Goal: Find specific page/section: Find specific page/section

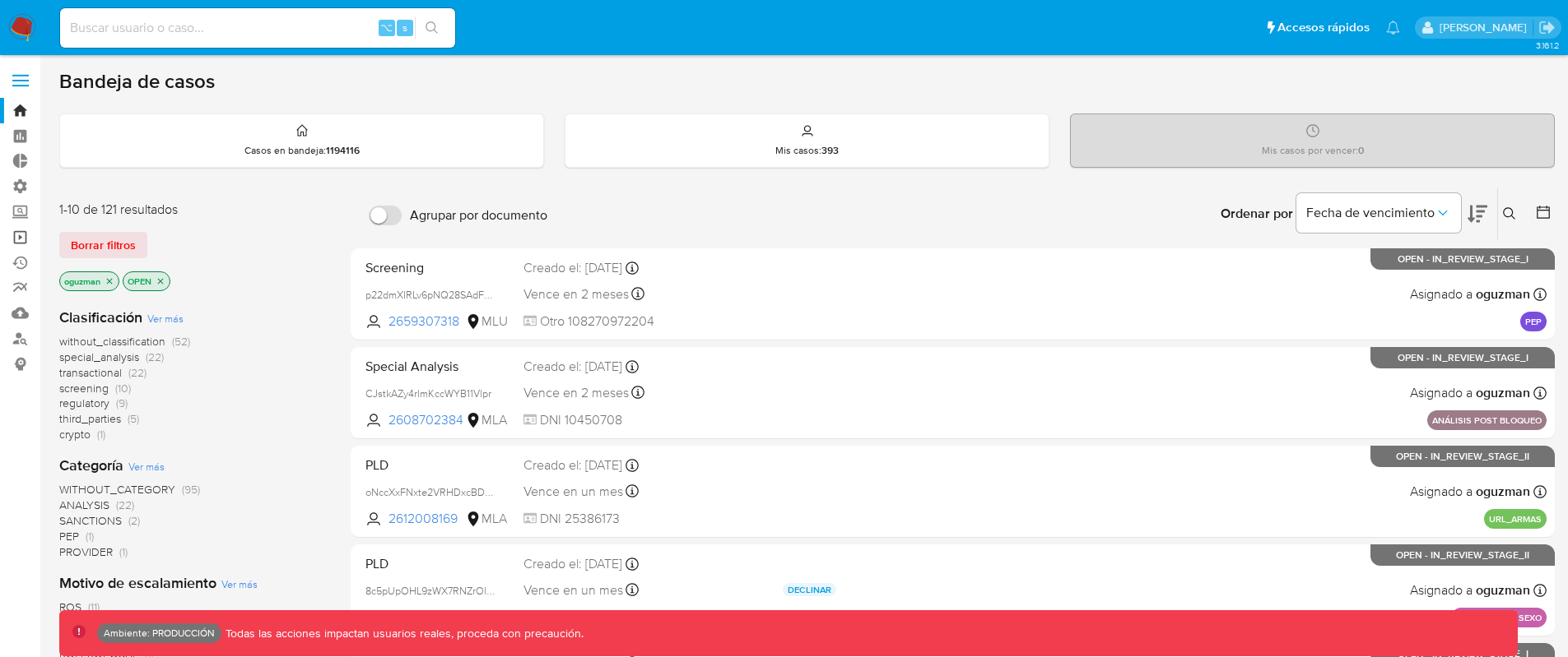
click at [26, 243] on link "Operaciones masivas" at bounding box center [98, 237] width 196 height 26
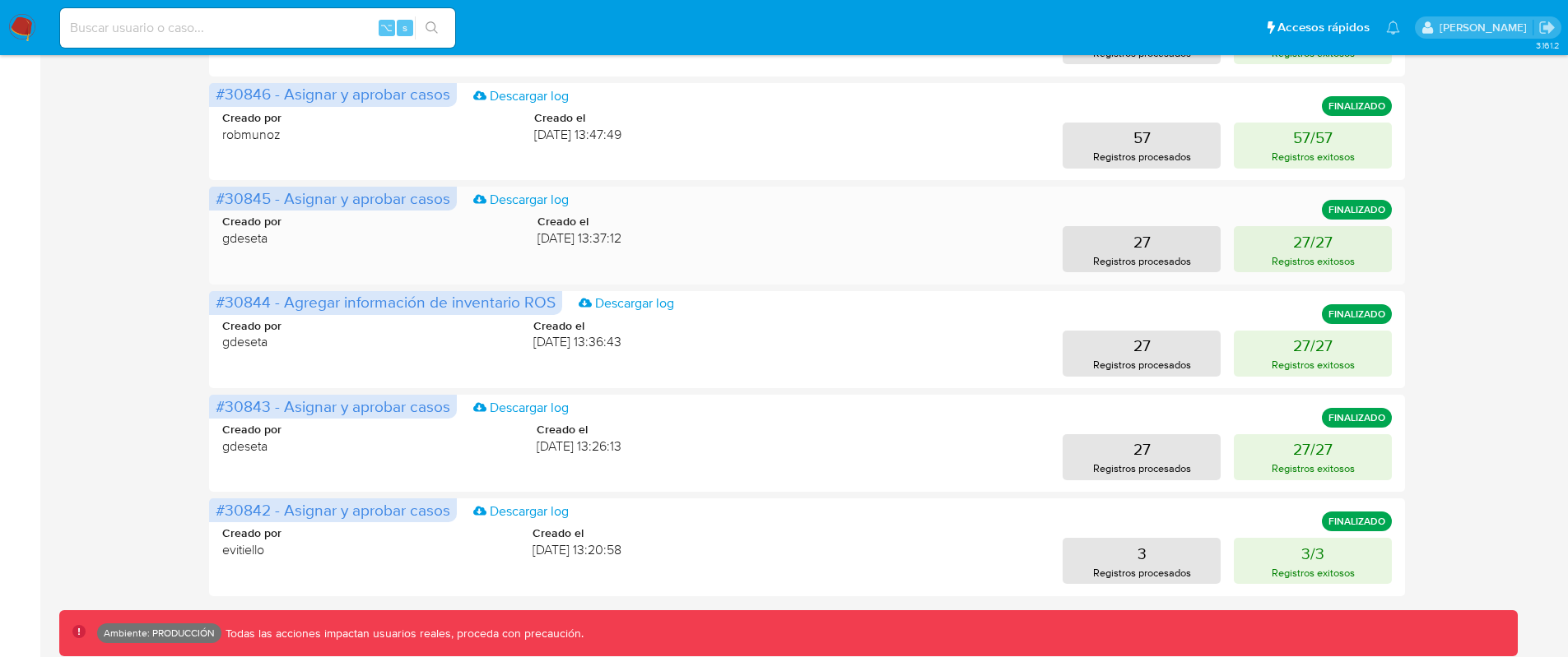
scroll to position [816, 0]
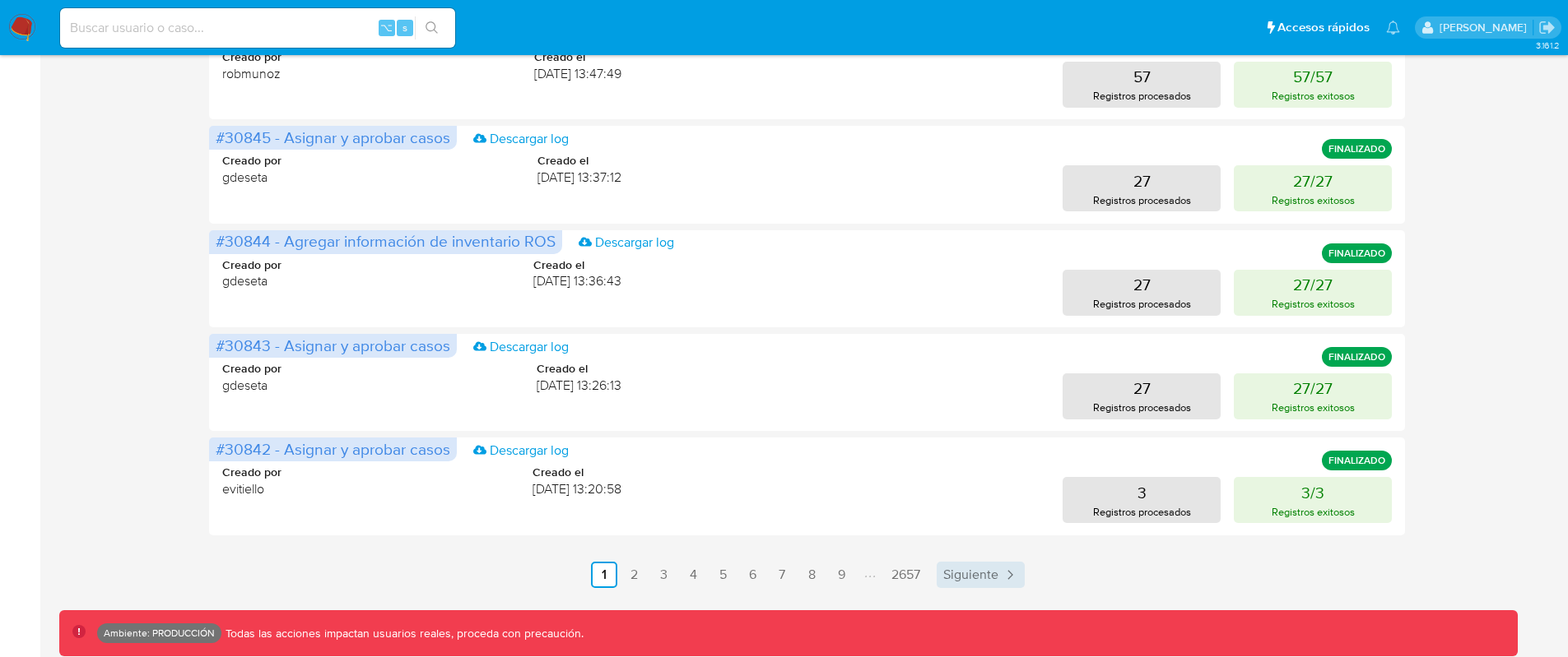
click at [952, 575] on span "Siguiente" at bounding box center [970, 575] width 55 height 13
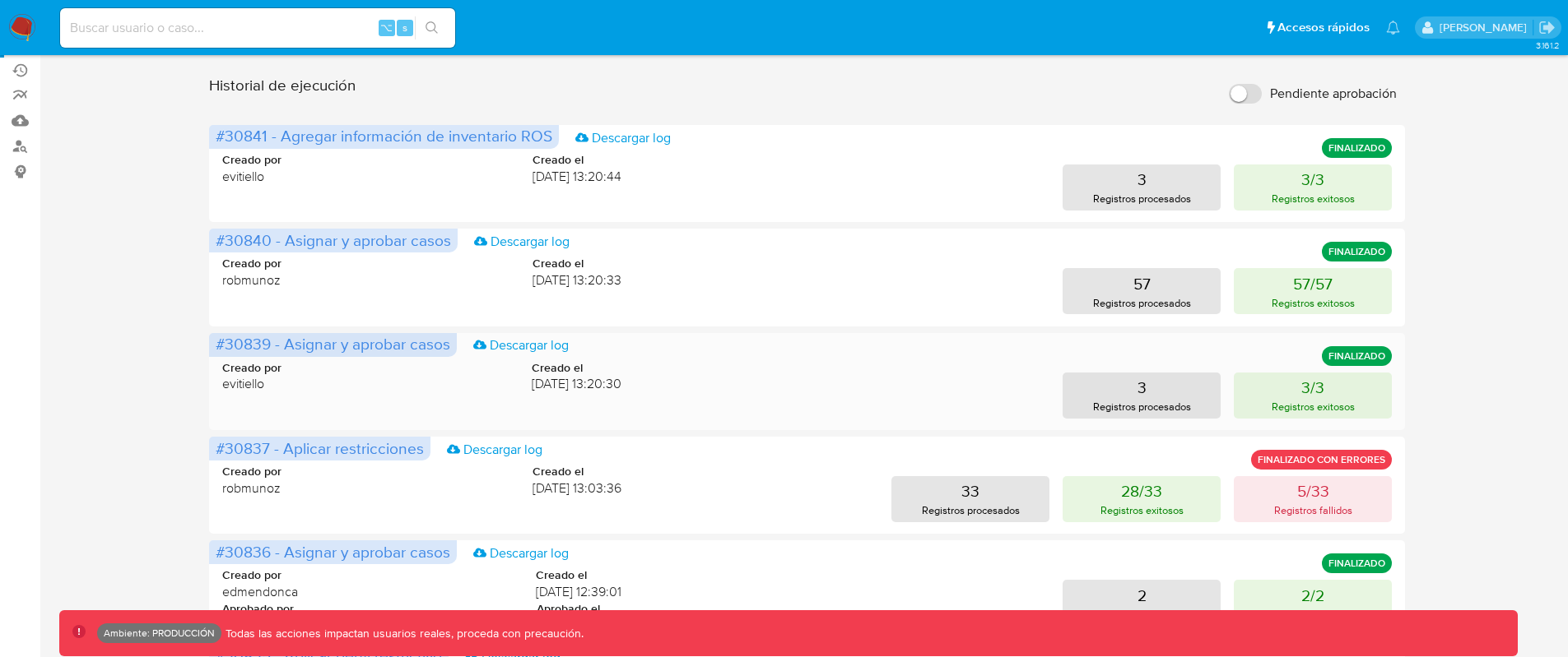
scroll to position [0, 0]
